Goal: Transaction & Acquisition: Purchase product/service

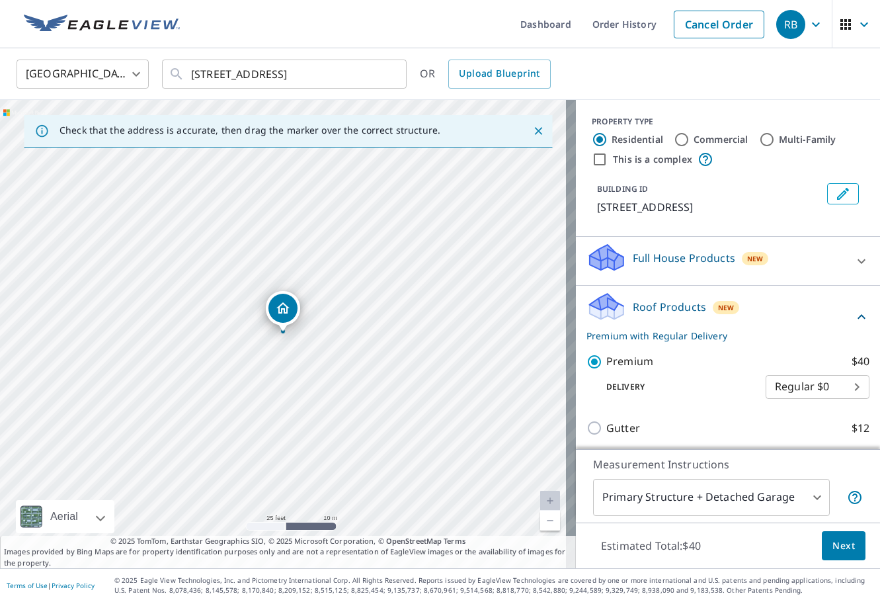
click at [833, 542] on span "Next" at bounding box center [843, 546] width 22 height 17
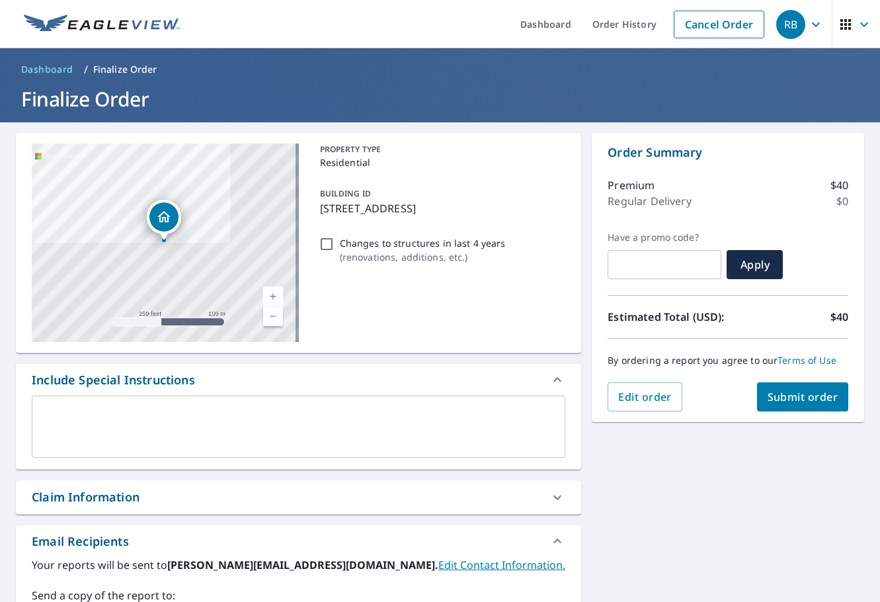
click at [247, 503] on div "Claim Information" at bounding box center [287, 497] width 510 height 18
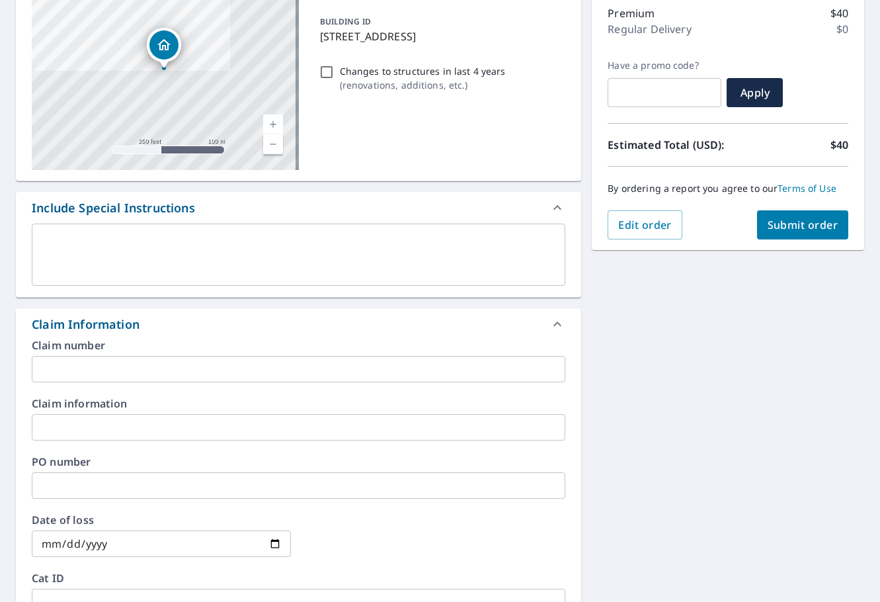
scroll to position [198, 0]
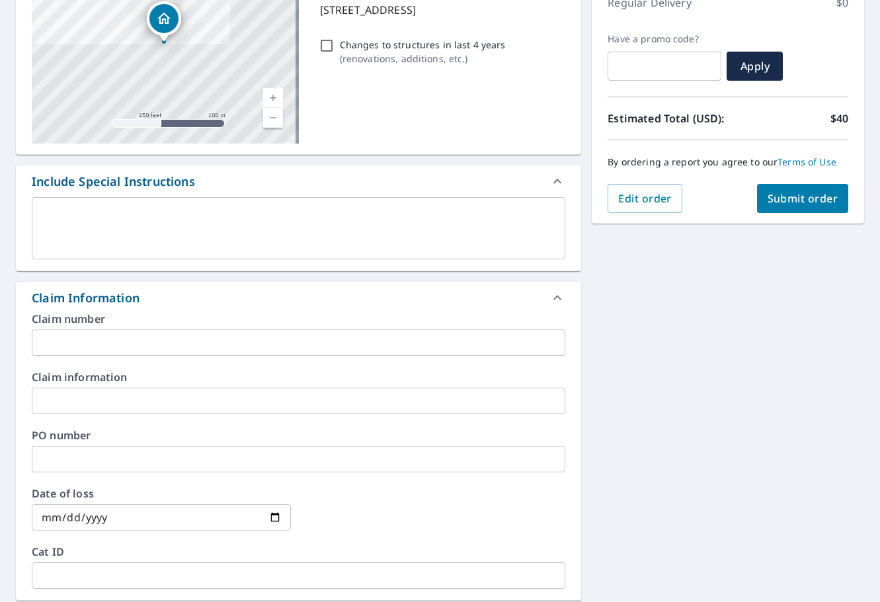
click at [216, 465] on input "text" at bounding box center [299, 459] width 534 height 26
paste input "#NLC-82994"
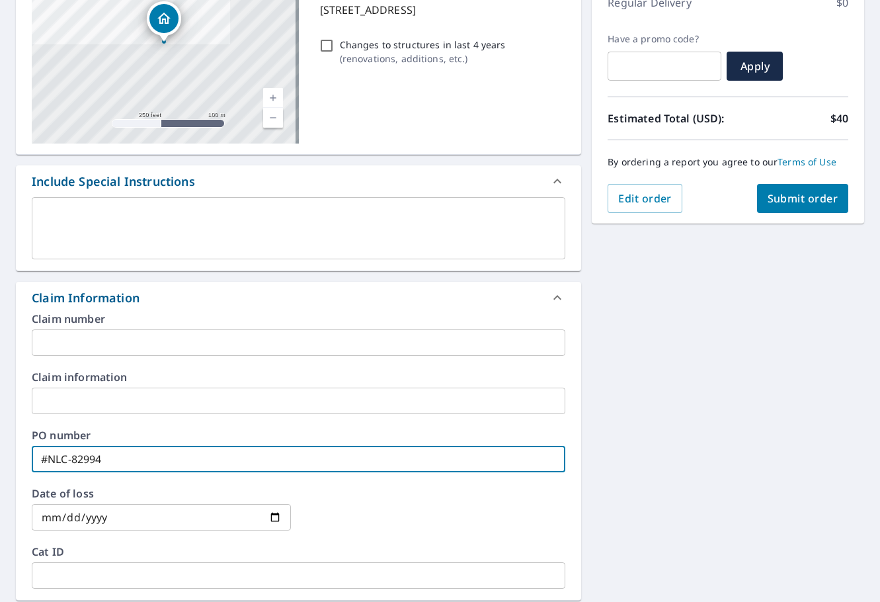
type input "#NLC-82994"
click at [808, 194] on span "Submit order" at bounding box center [803, 198] width 71 height 15
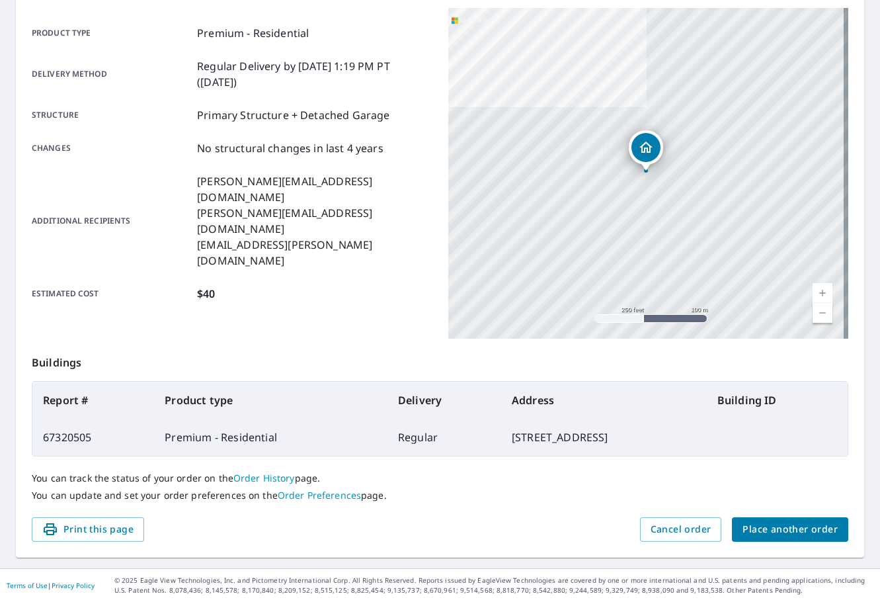
scroll to position [177, 0]
click at [788, 528] on span "Place another order" at bounding box center [790, 529] width 95 height 17
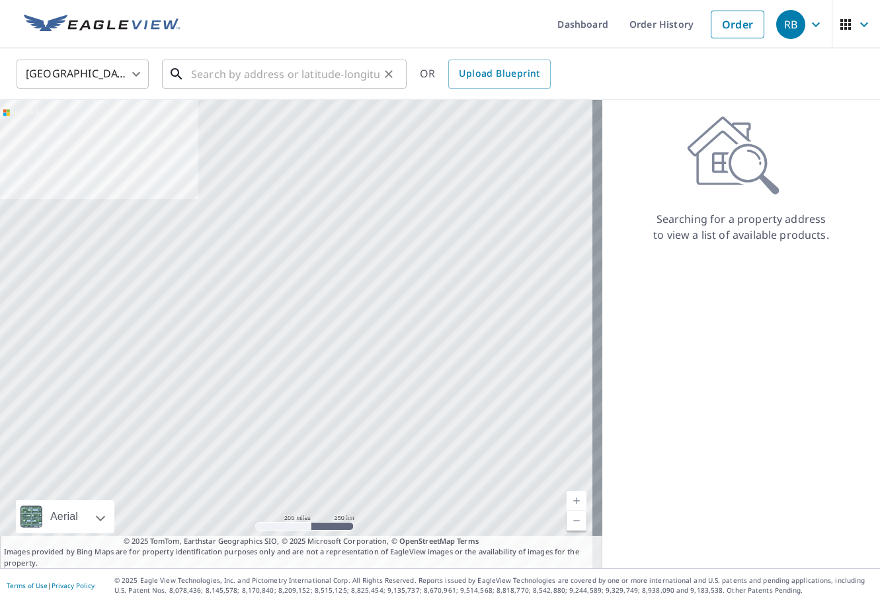
click at [275, 76] on input "text" at bounding box center [285, 74] width 188 height 37
paste input "861 Clydesdale Dr"
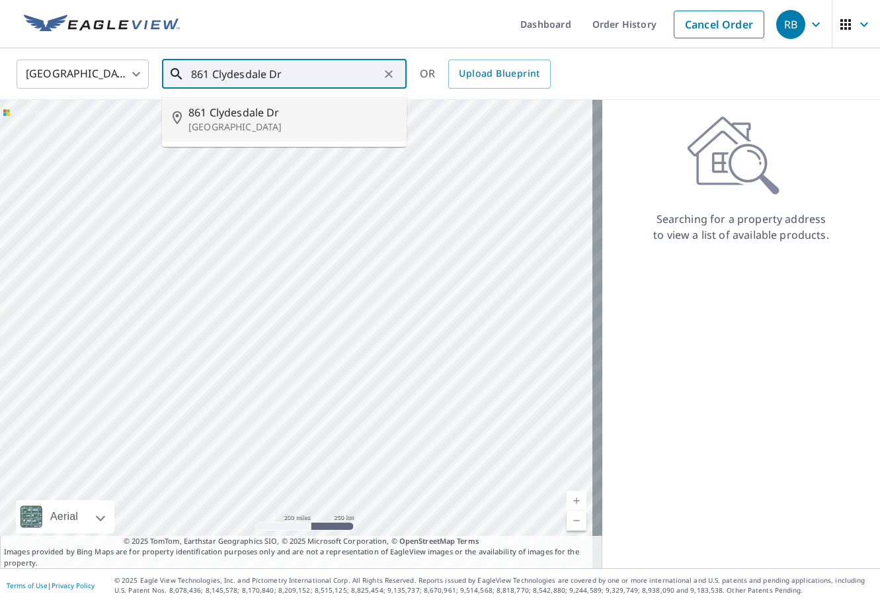
click at [235, 125] on p "[GEOGRAPHIC_DATA]" at bounding box center [292, 126] width 208 height 13
type input "[STREET_ADDRESS][PERSON_NAME]"
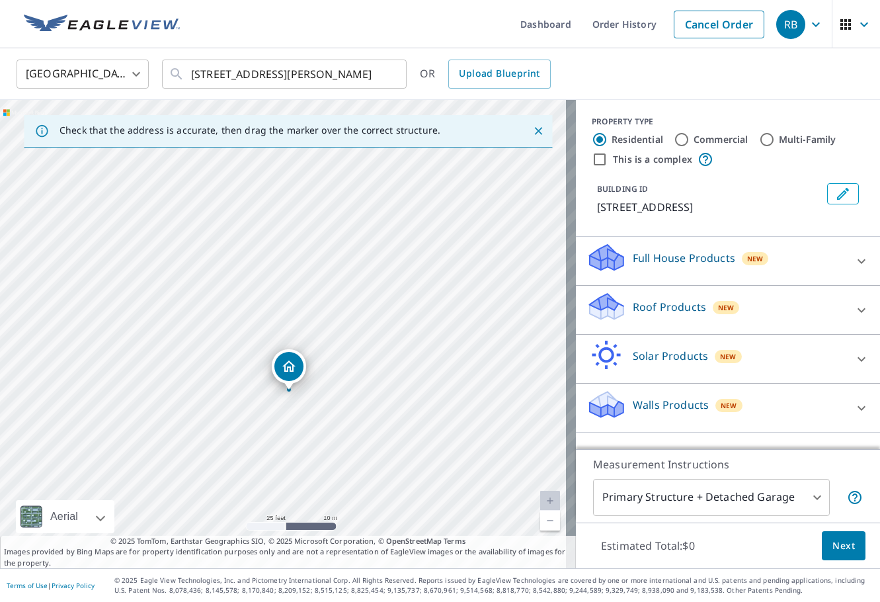
click at [647, 312] on p "Roof Products" at bounding box center [669, 307] width 73 height 16
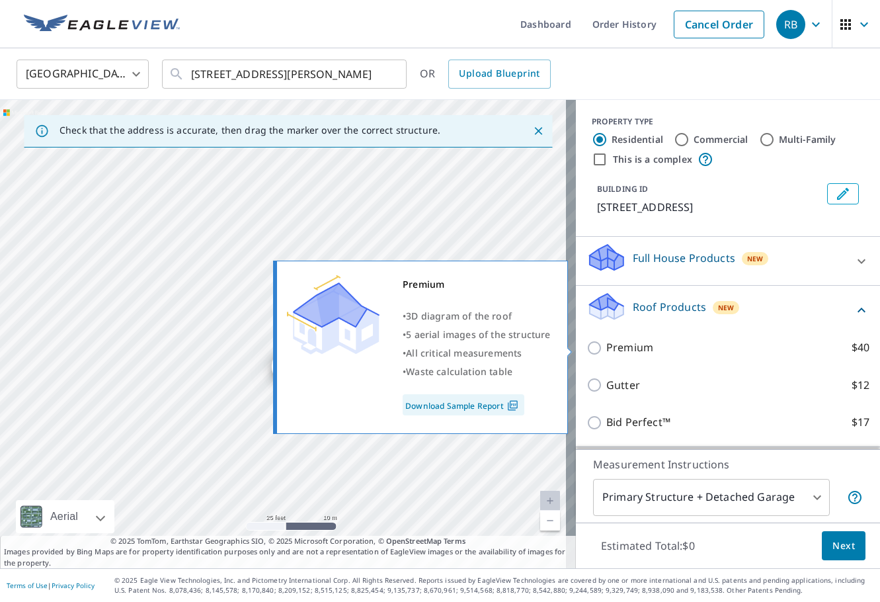
click at [625, 348] on p "Premium" at bounding box center [629, 347] width 47 height 17
click at [606, 348] on input "Premium $40" at bounding box center [596, 348] width 20 height 16
checkbox input "true"
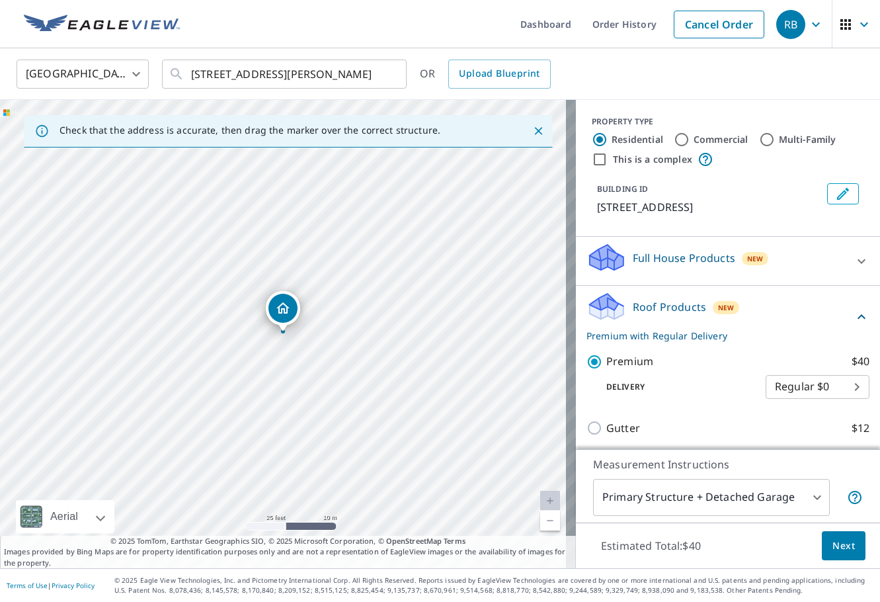
click at [834, 549] on span "Next" at bounding box center [843, 546] width 22 height 17
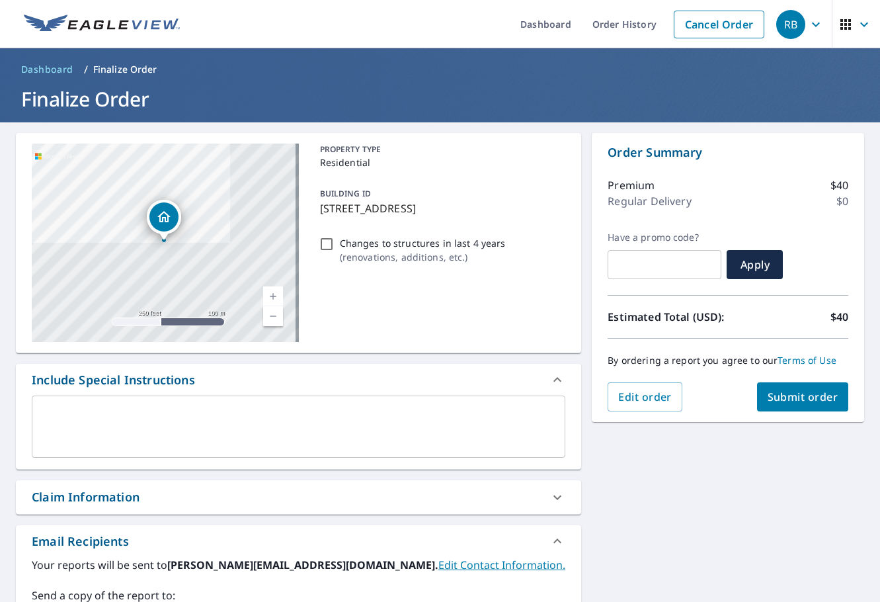
click at [188, 512] on div "Claim Information" at bounding box center [298, 497] width 565 height 34
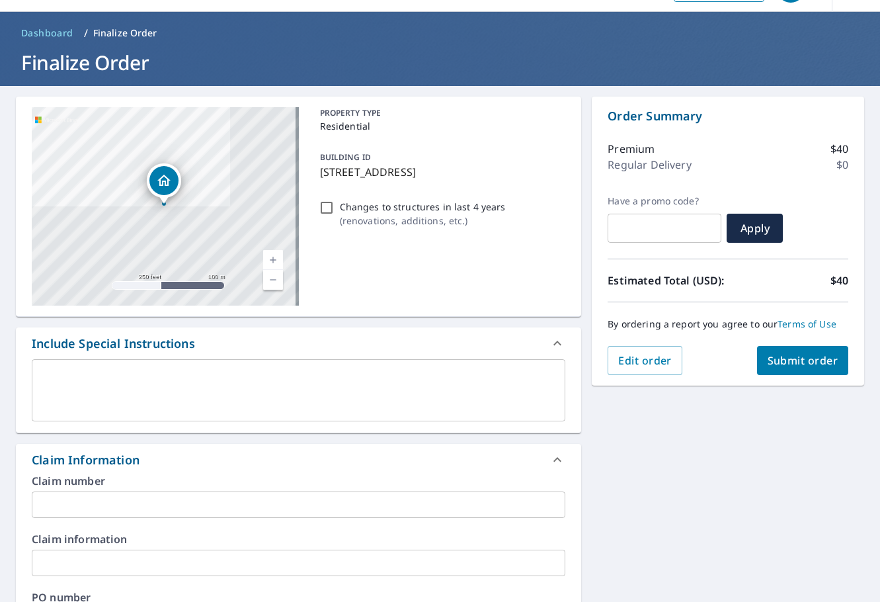
scroll to position [66, 0]
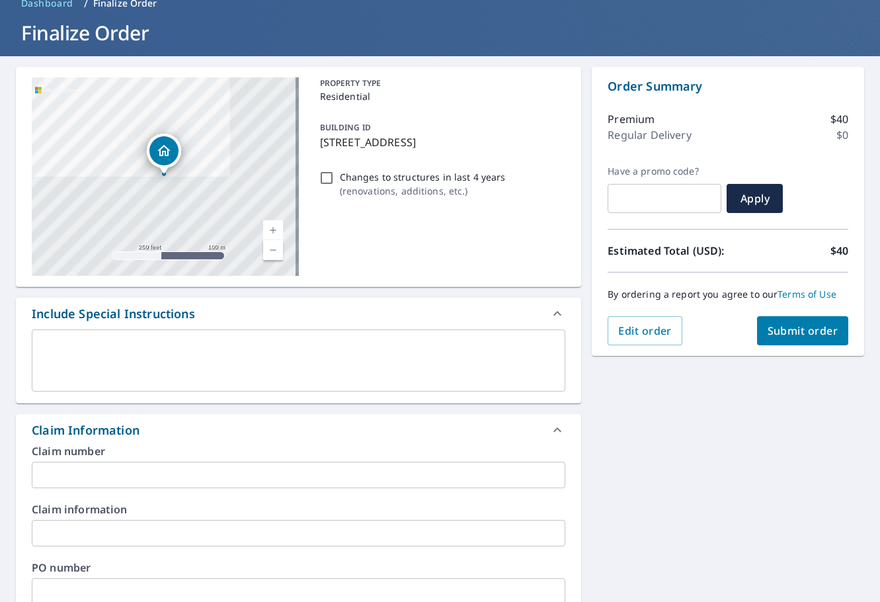
click at [116, 587] on div "PO number ​" at bounding box center [299, 583] width 534 height 42
click at [112, 584] on input "text" at bounding box center [299, 591] width 534 height 26
paste input "#NLC-82995"
type input "#NLC-82995"
click at [800, 319] on button "Submit order" at bounding box center [803, 330] width 92 height 29
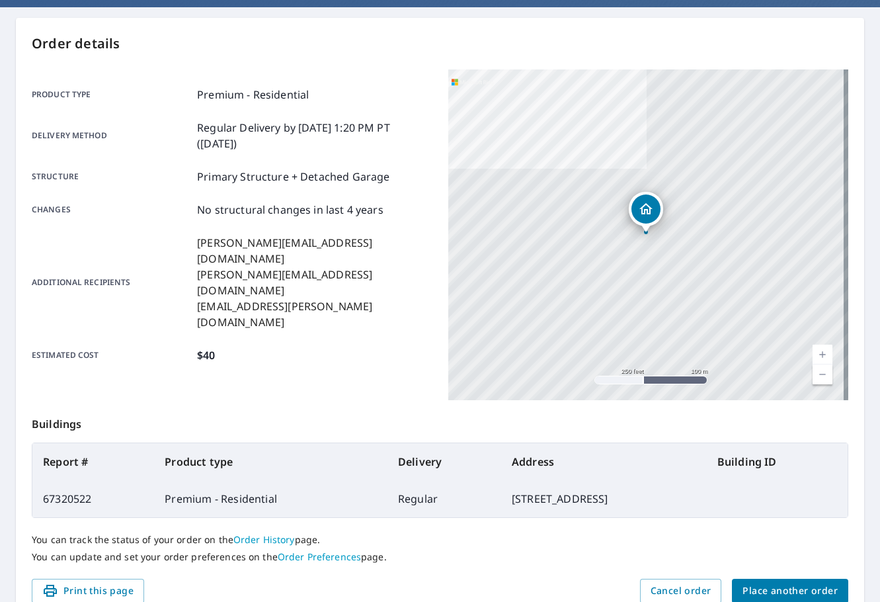
scroll to position [177, 0]
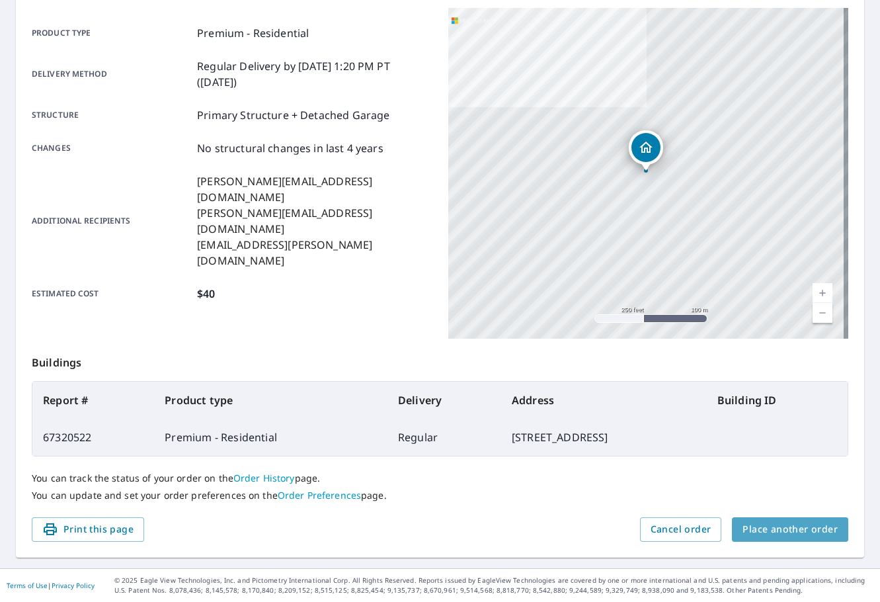
click at [814, 522] on span "Place another order" at bounding box center [790, 529] width 95 height 17
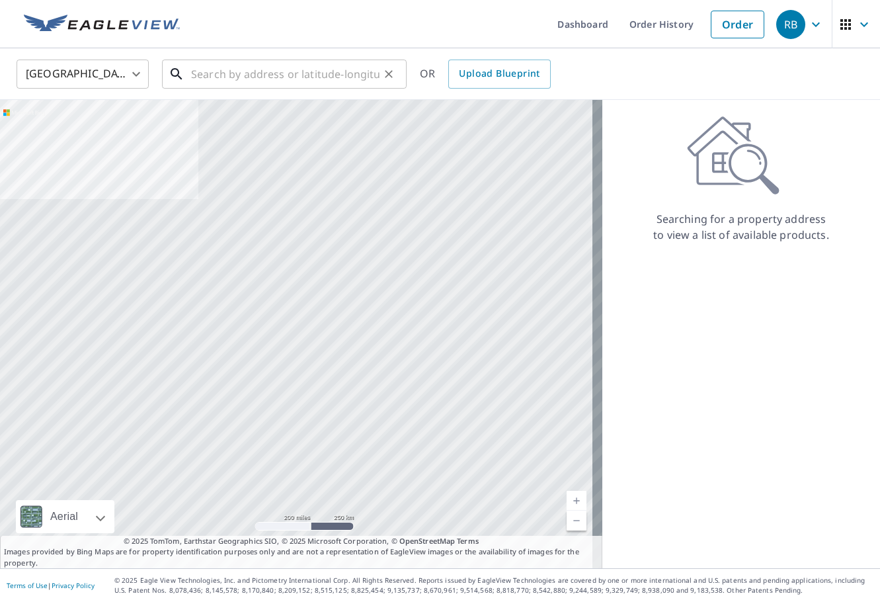
click at [241, 86] on input "text" at bounding box center [285, 74] width 188 height 37
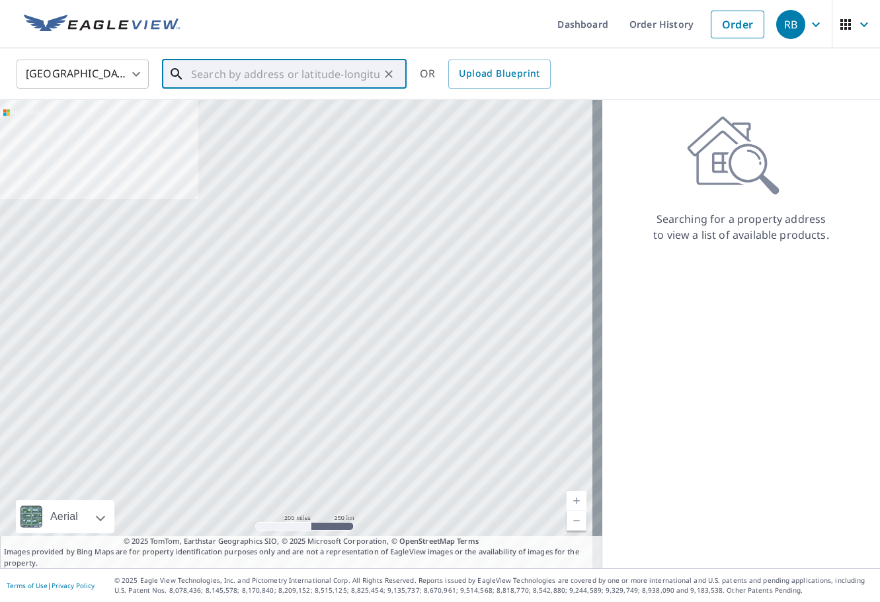
paste input "[STREET_ADDRESS]"
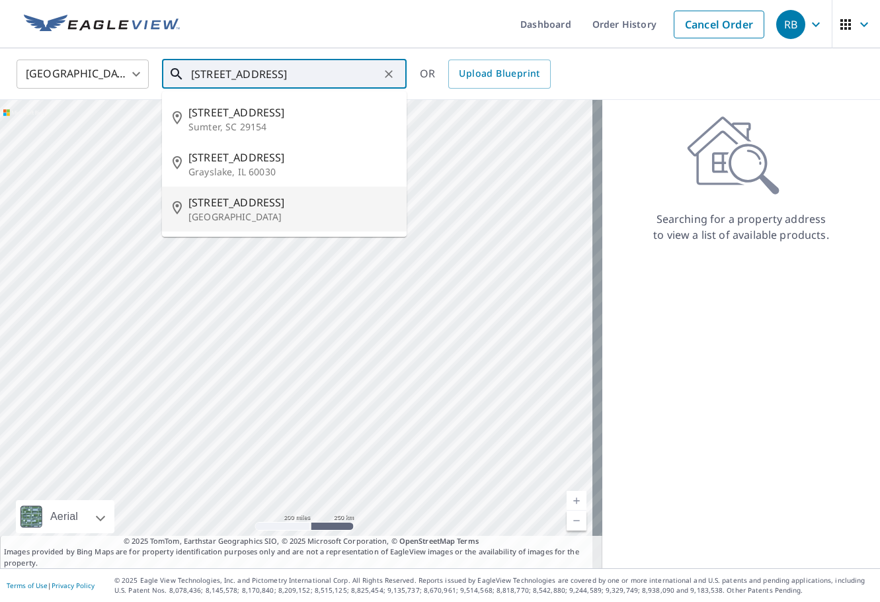
click at [264, 204] on span "[STREET_ADDRESS]" at bounding box center [292, 202] width 208 height 16
type input "[STREET_ADDRESS]"
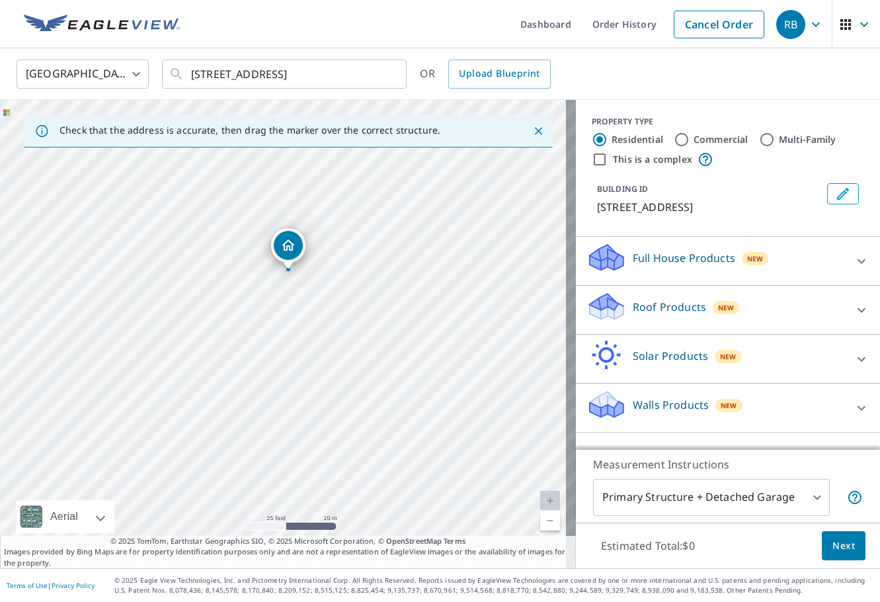
click at [650, 314] on div "Roof Products New" at bounding box center [715, 310] width 259 height 38
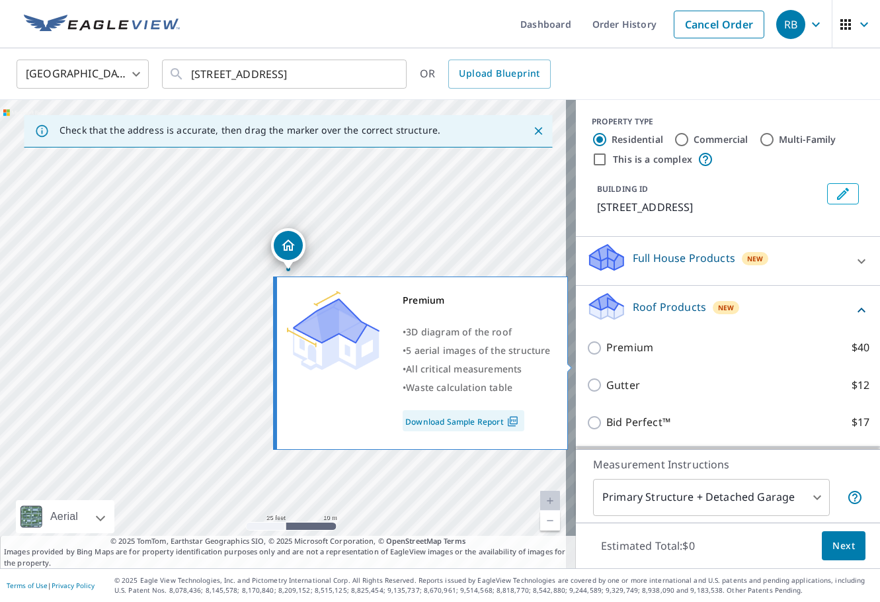
click at [629, 356] on p "Premium" at bounding box center [629, 347] width 47 height 17
click at [606, 356] on input "Premium $40" at bounding box center [596, 348] width 20 height 16
checkbox input "true"
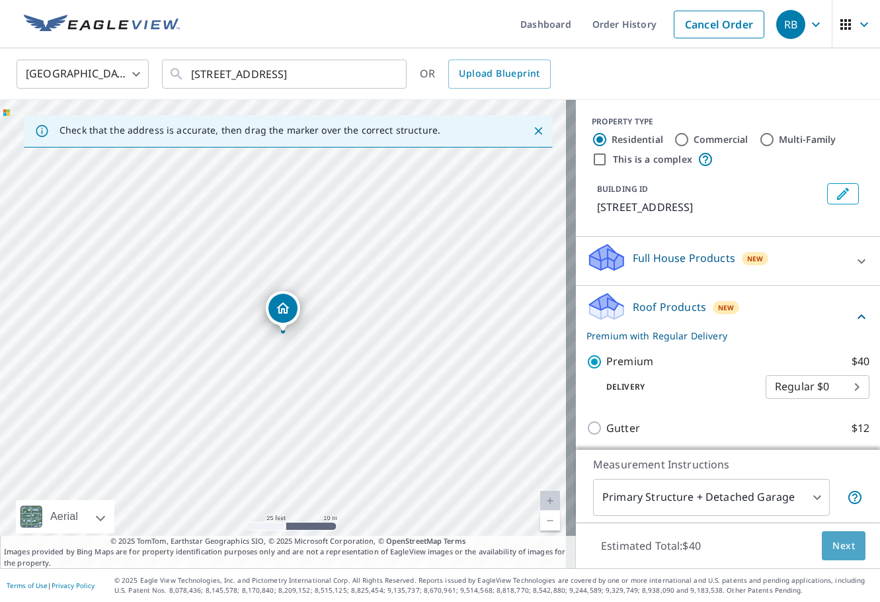
click at [838, 545] on span "Next" at bounding box center [843, 546] width 22 height 17
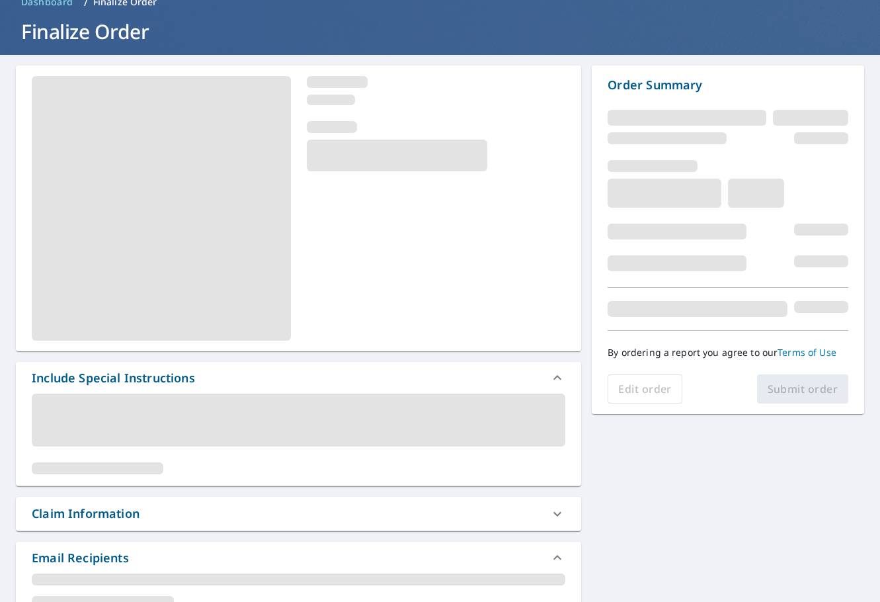
scroll to position [132, 0]
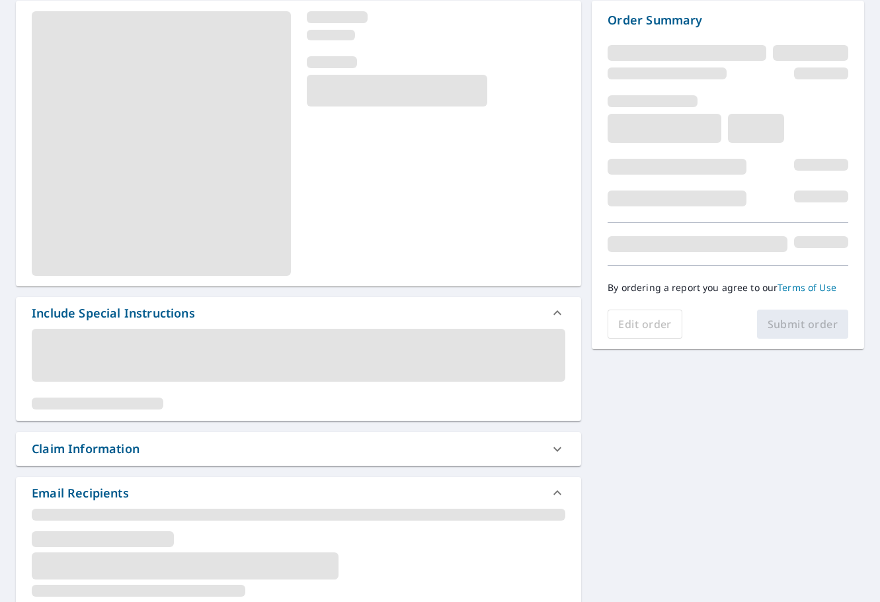
click at [156, 445] on div "Claim Information" at bounding box center [287, 449] width 510 height 18
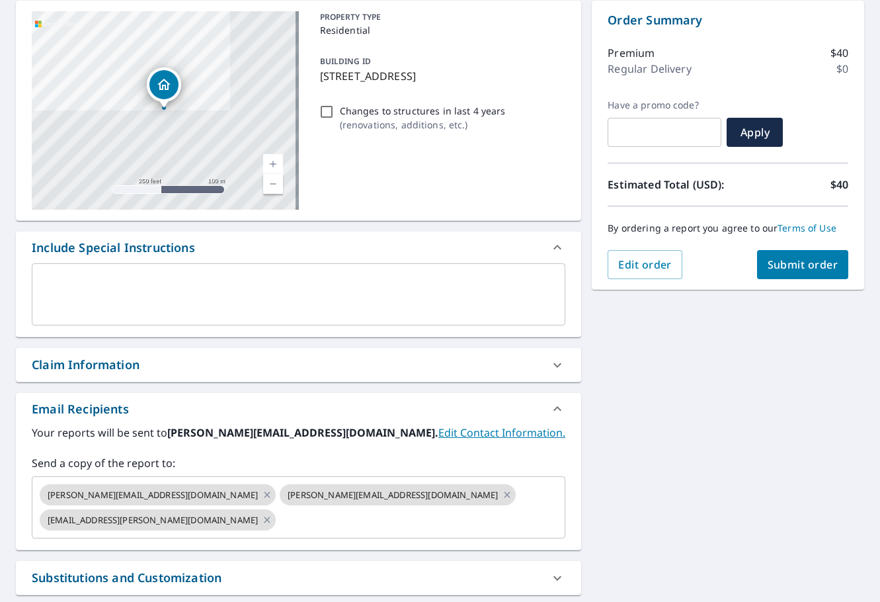
click at [160, 370] on div "Claim Information" at bounding box center [287, 365] width 510 height 18
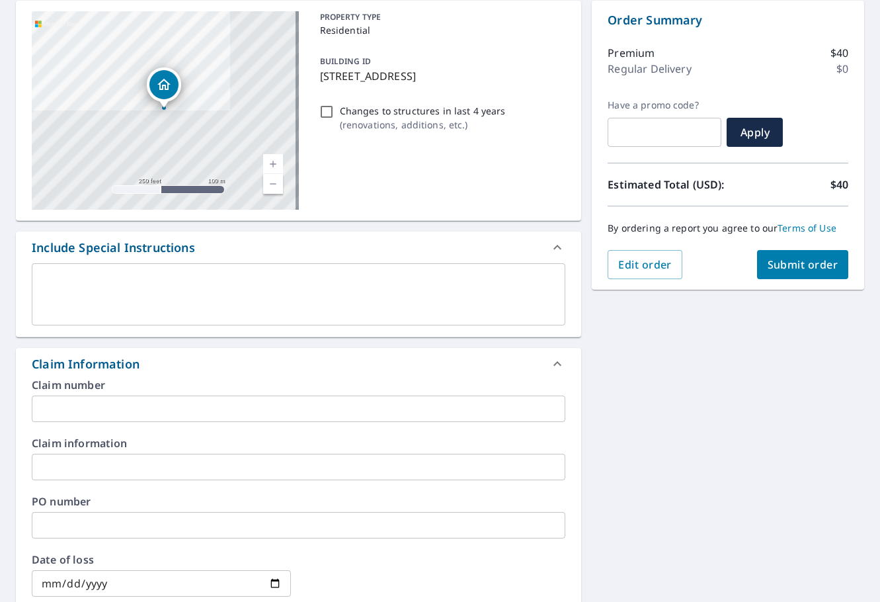
click at [114, 527] on input "text" at bounding box center [299, 525] width 534 height 26
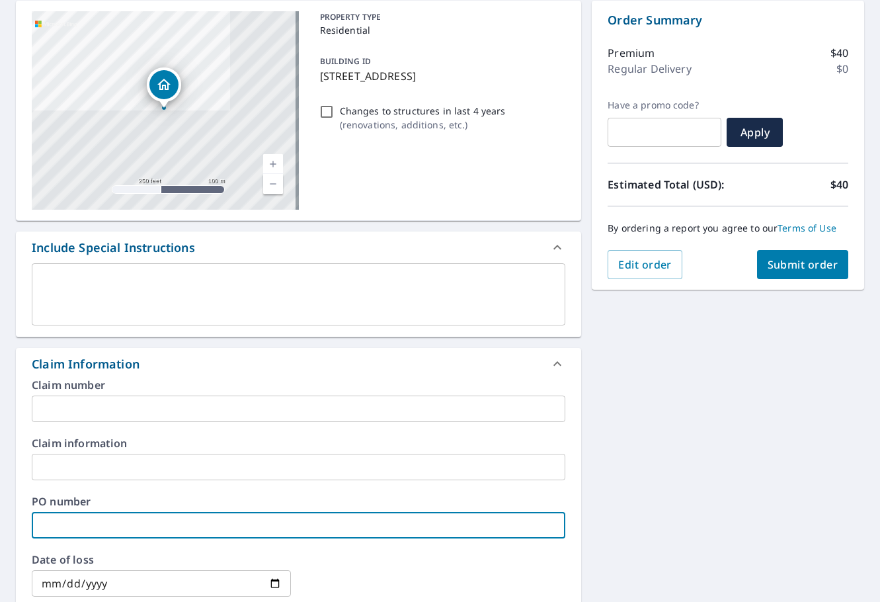
paste input "[STREET_ADDRESS]"
type input "[STREET_ADDRESS]"
paste input "#NLC-82996"
type input "#NLC-82996"
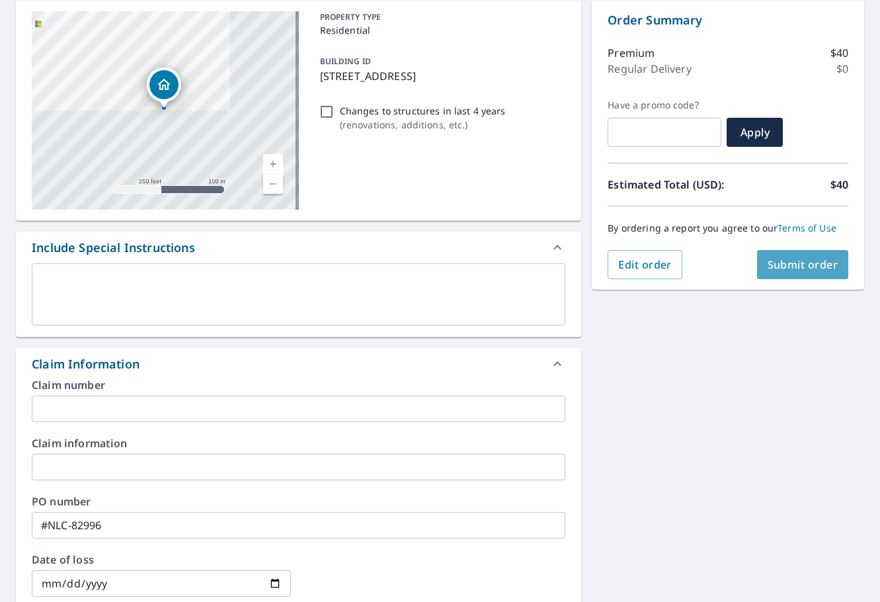
click at [794, 259] on span "Submit order" at bounding box center [803, 264] width 71 height 15
